Goal: Task Accomplishment & Management: Complete application form

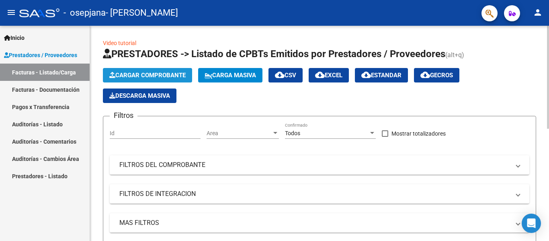
click at [142, 73] on span "Cargar Comprobante" at bounding box center [147, 75] width 76 height 7
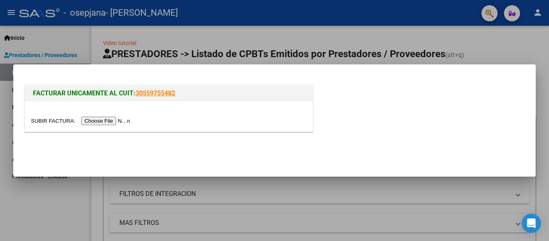
click at [119, 120] on input "file" at bounding box center [82, 121] width 102 height 8
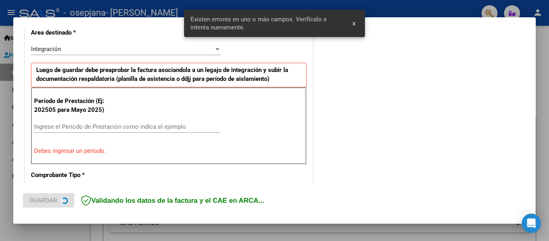
scroll to position [202, 0]
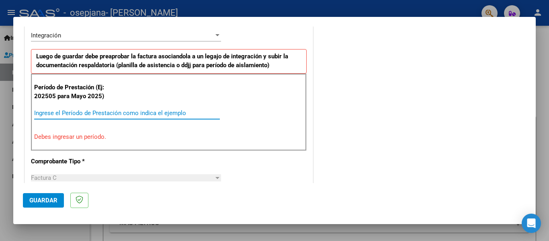
click at [45, 112] on input "Ingrese el Período de Prestación como indica el ejemplo" at bounding box center [127, 112] width 186 height 7
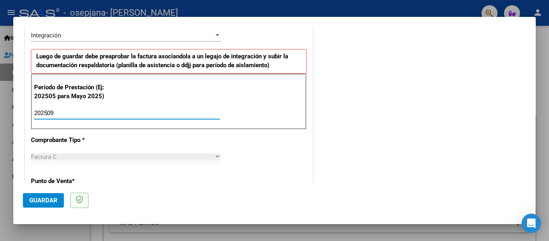
type input "202509"
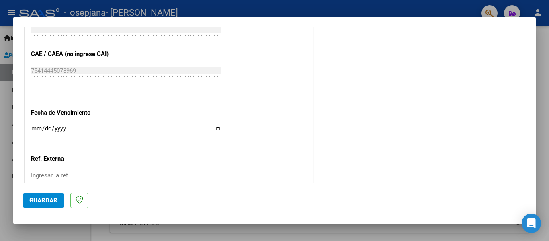
scroll to position [499, 0]
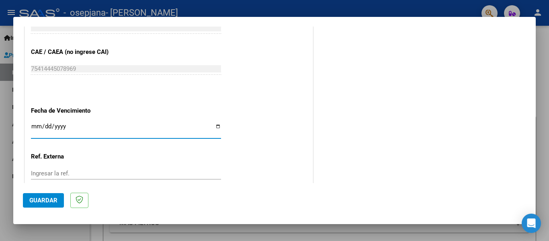
click at [216, 125] on input "Ingresar la fecha" at bounding box center [126, 129] width 190 height 13
type input "[DATE]"
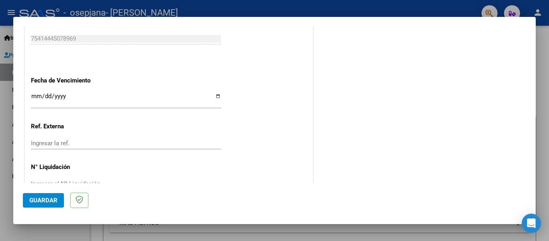
scroll to position [551, 0]
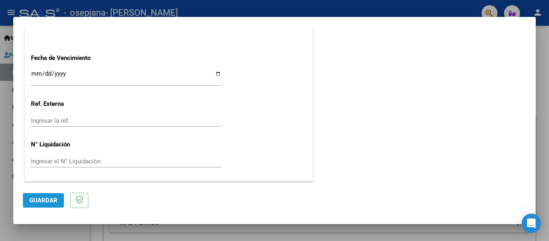
click at [53, 203] on span "Guardar" at bounding box center [43, 200] width 28 height 7
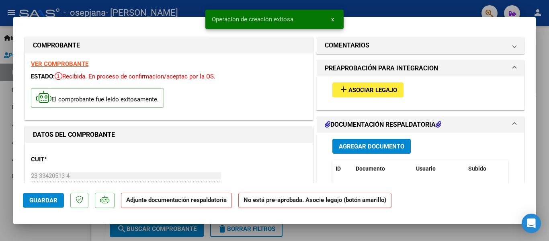
click at [349, 89] on span "Asociar Legajo" at bounding box center [373, 89] width 49 height 7
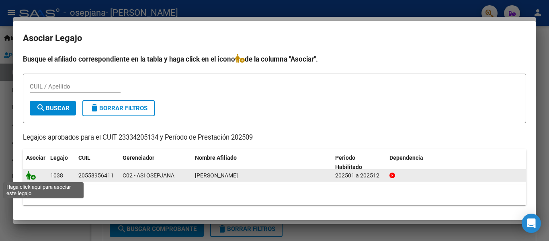
click at [34, 177] on icon at bounding box center [31, 175] width 10 height 9
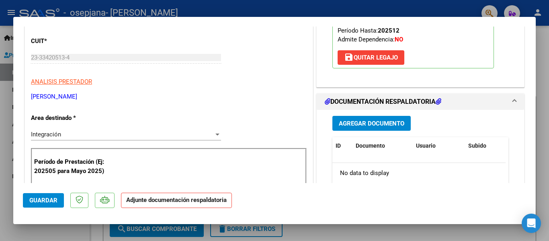
scroll to position [127, 0]
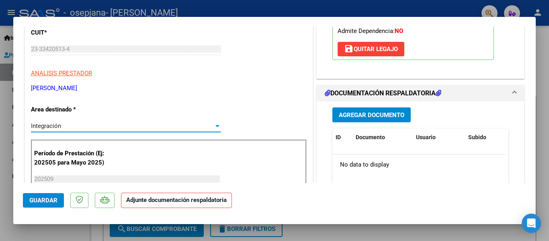
click at [206, 128] on div "Integración" at bounding box center [122, 125] width 183 height 7
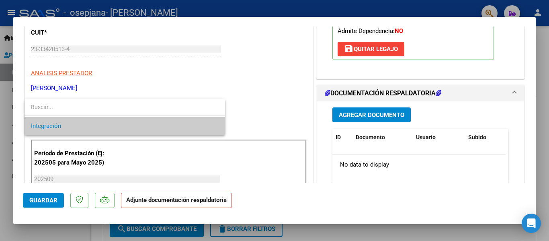
click at [201, 125] on span "Integración" at bounding box center [125, 126] width 188 height 18
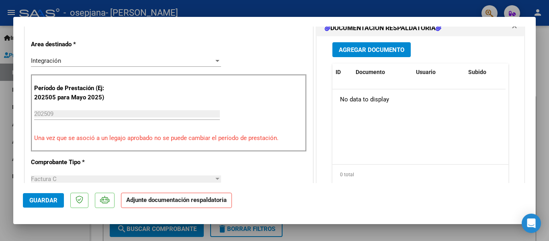
scroll to position [196, 0]
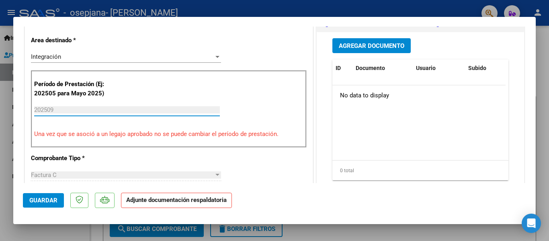
click at [99, 110] on input "202509" at bounding box center [127, 109] width 186 height 7
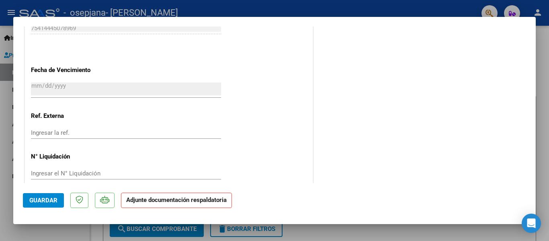
scroll to position [564, 0]
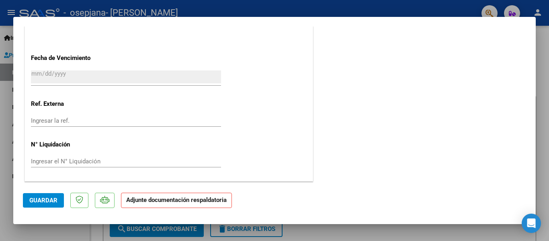
click at [35, 202] on span "Guardar" at bounding box center [43, 200] width 28 height 7
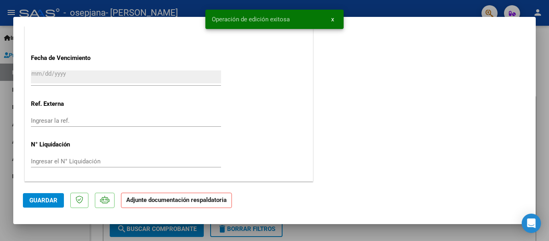
click at [40, 200] on span "Guardar" at bounding box center [43, 200] width 28 height 7
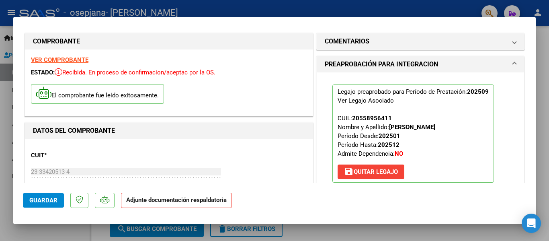
scroll to position [0, 0]
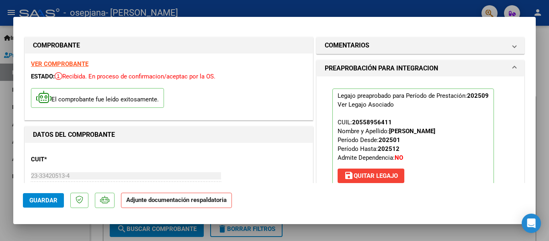
click at [58, 64] on strong "VER COMPROBANTE" at bounding box center [60, 63] width 58 height 7
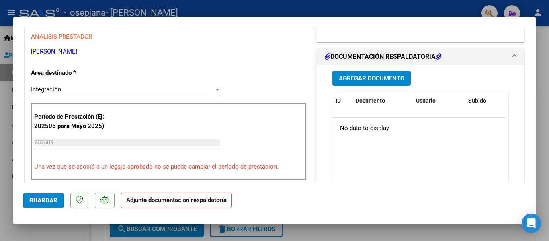
scroll to position [169, 0]
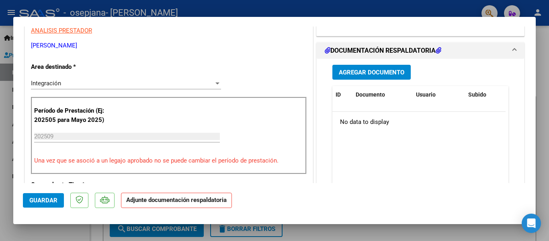
click at [365, 75] on span "Agregar Documento" at bounding box center [372, 72] width 66 height 7
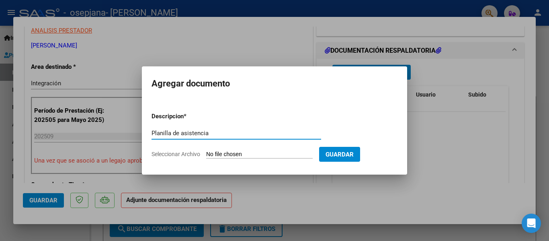
type input "Planilla de asistencia"
click at [247, 155] on input "Seleccionar Archivo" at bounding box center [259, 155] width 107 height 8
type input "C:\fakepath\Aldamiro Planilla.pdf"
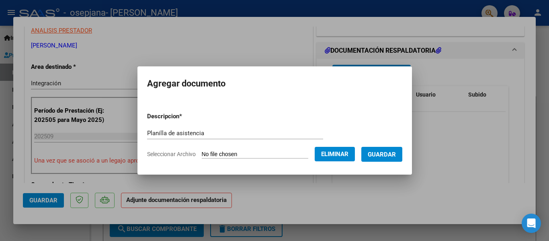
click at [388, 156] on span "Guardar" at bounding box center [382, 154] width 28 height 7
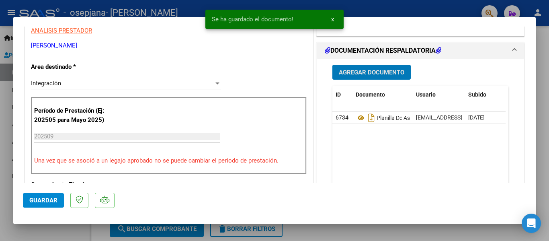
click at [33, 199] on span "Guardar" at bounding box center [43, 200] width 28 height 7
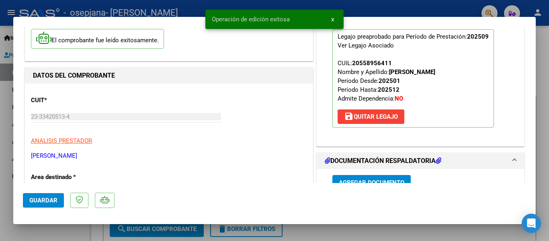
scroll to position [0, 0]
